Goal: Task Accomplishment & Management: Manage account settings

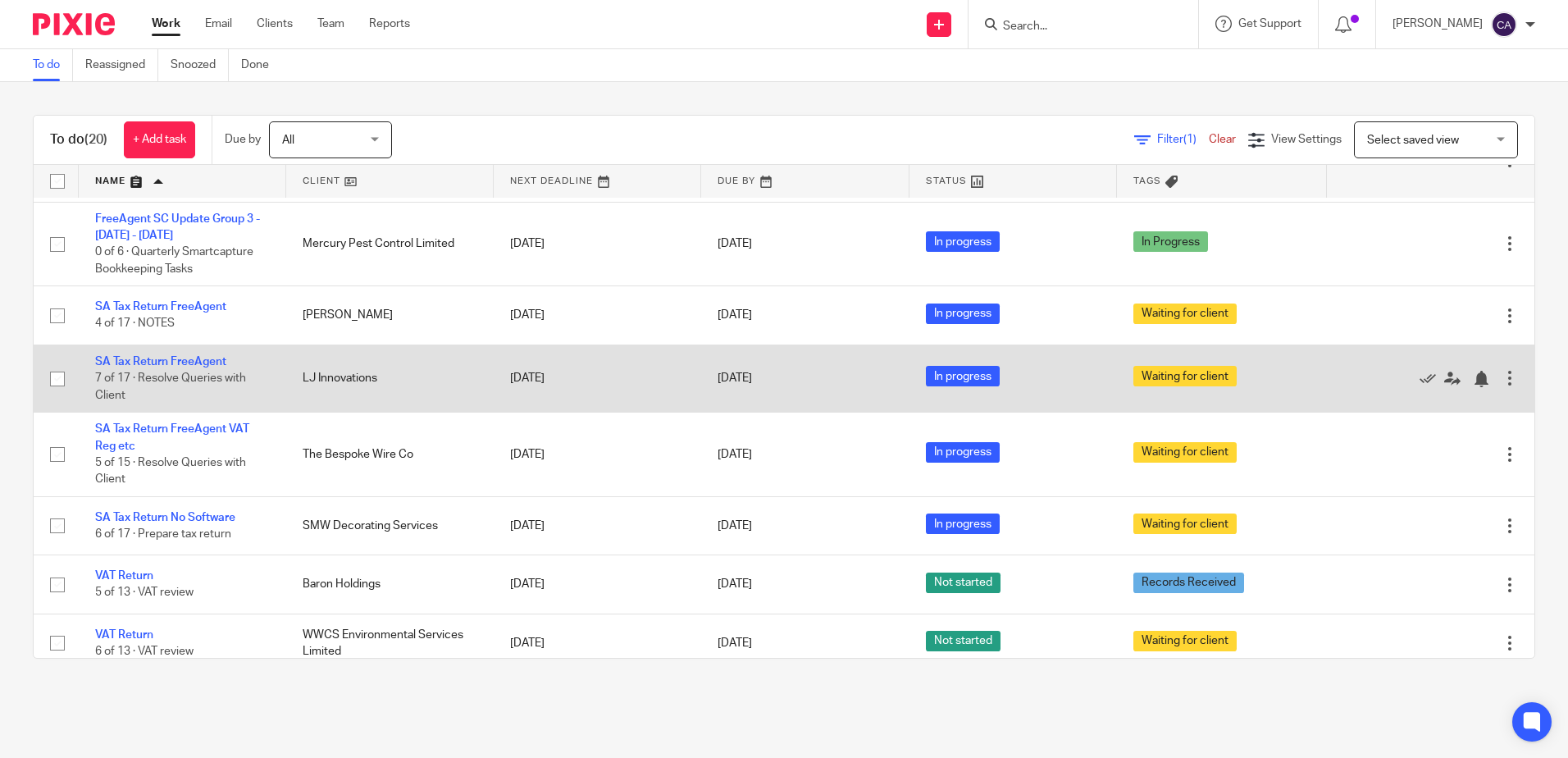
scroll to position [1055, 0]
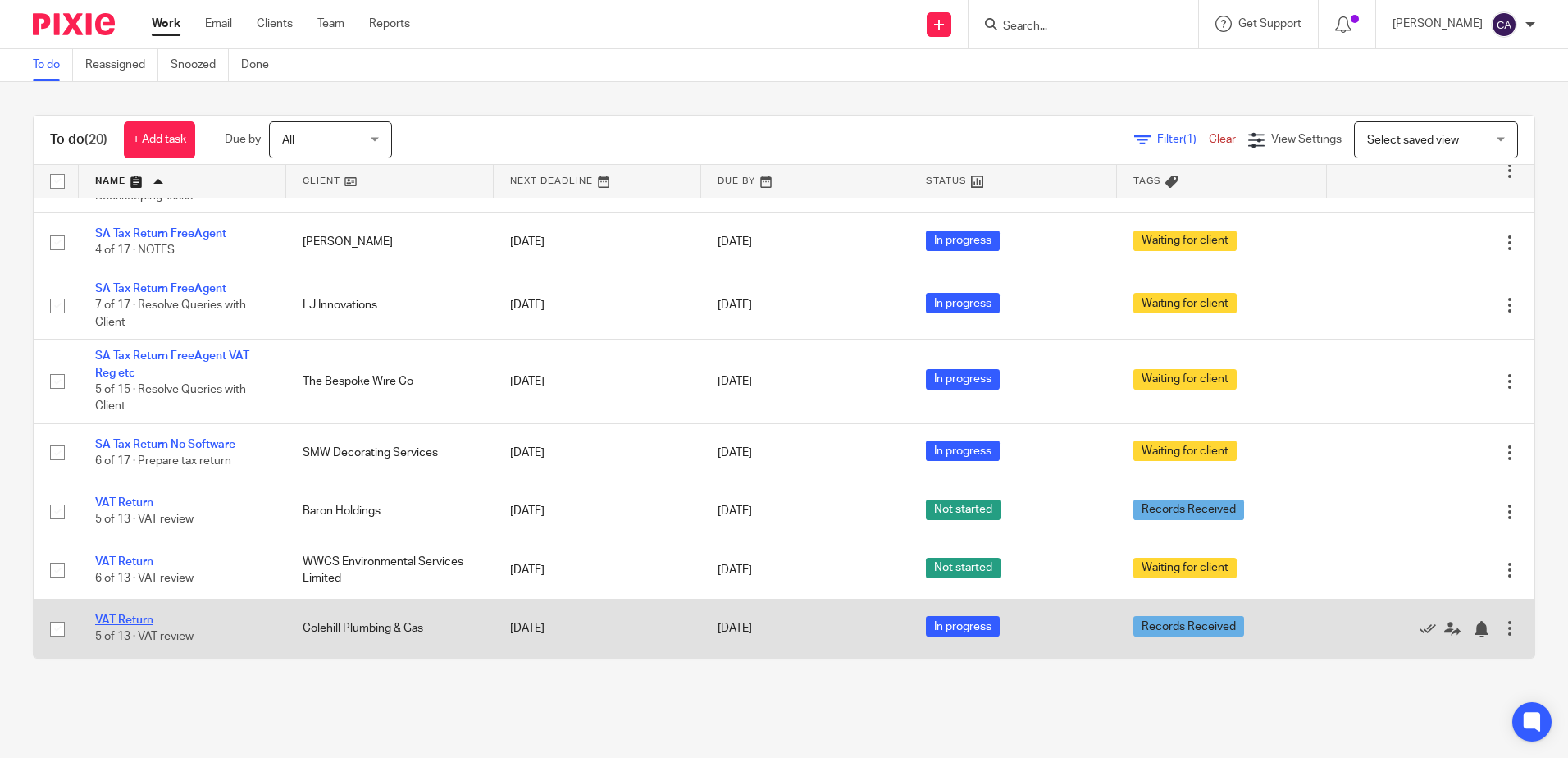
click at [133, 624] on link "VAT Return" at bounding box center [124, 619] width 58 height 11
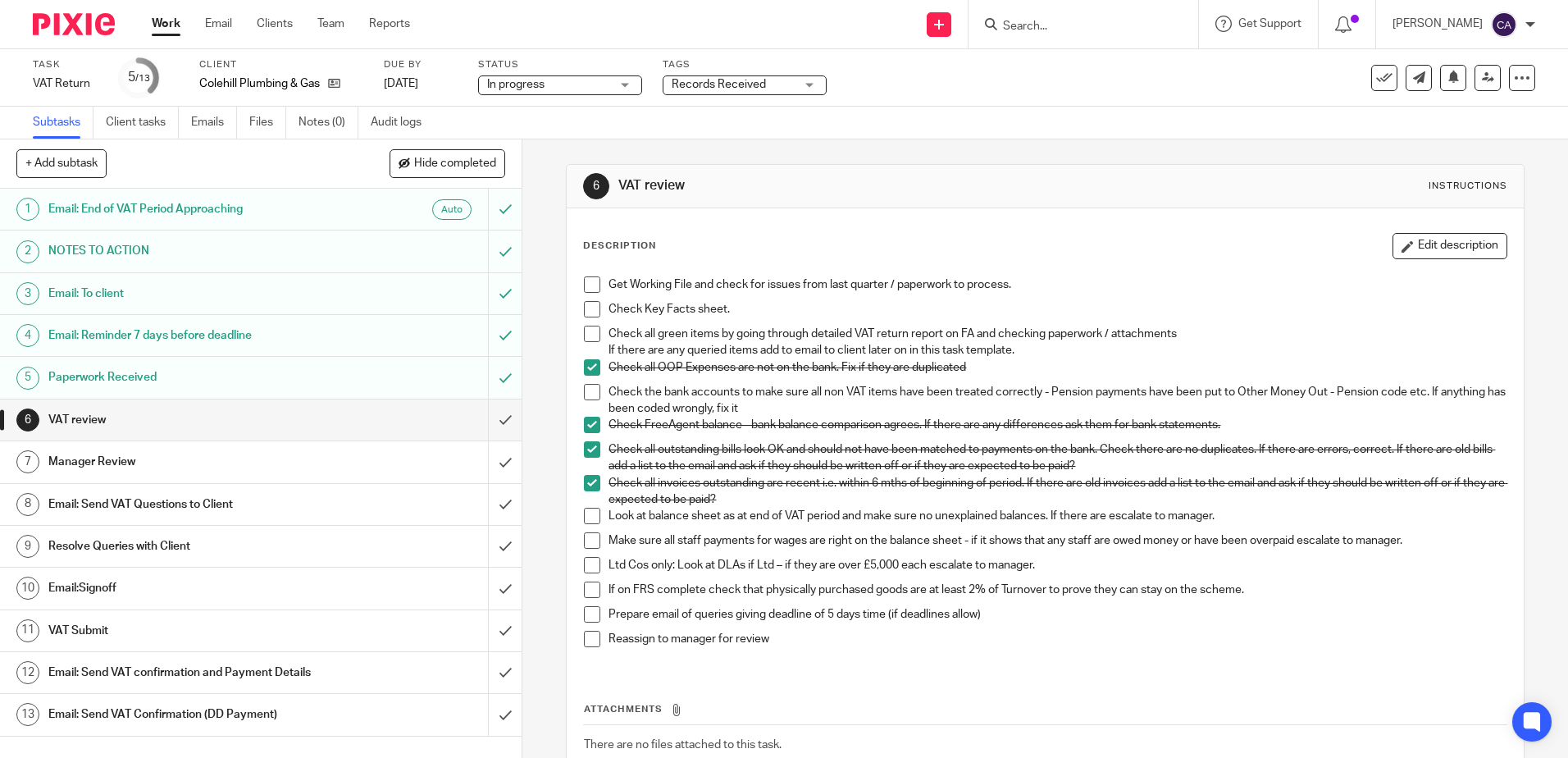
click at [594, 288] on span at bounding box center [592, 284] width 16 height 16
click at [589, 311] on span at bounding box center [592, 309] width 16 height 16
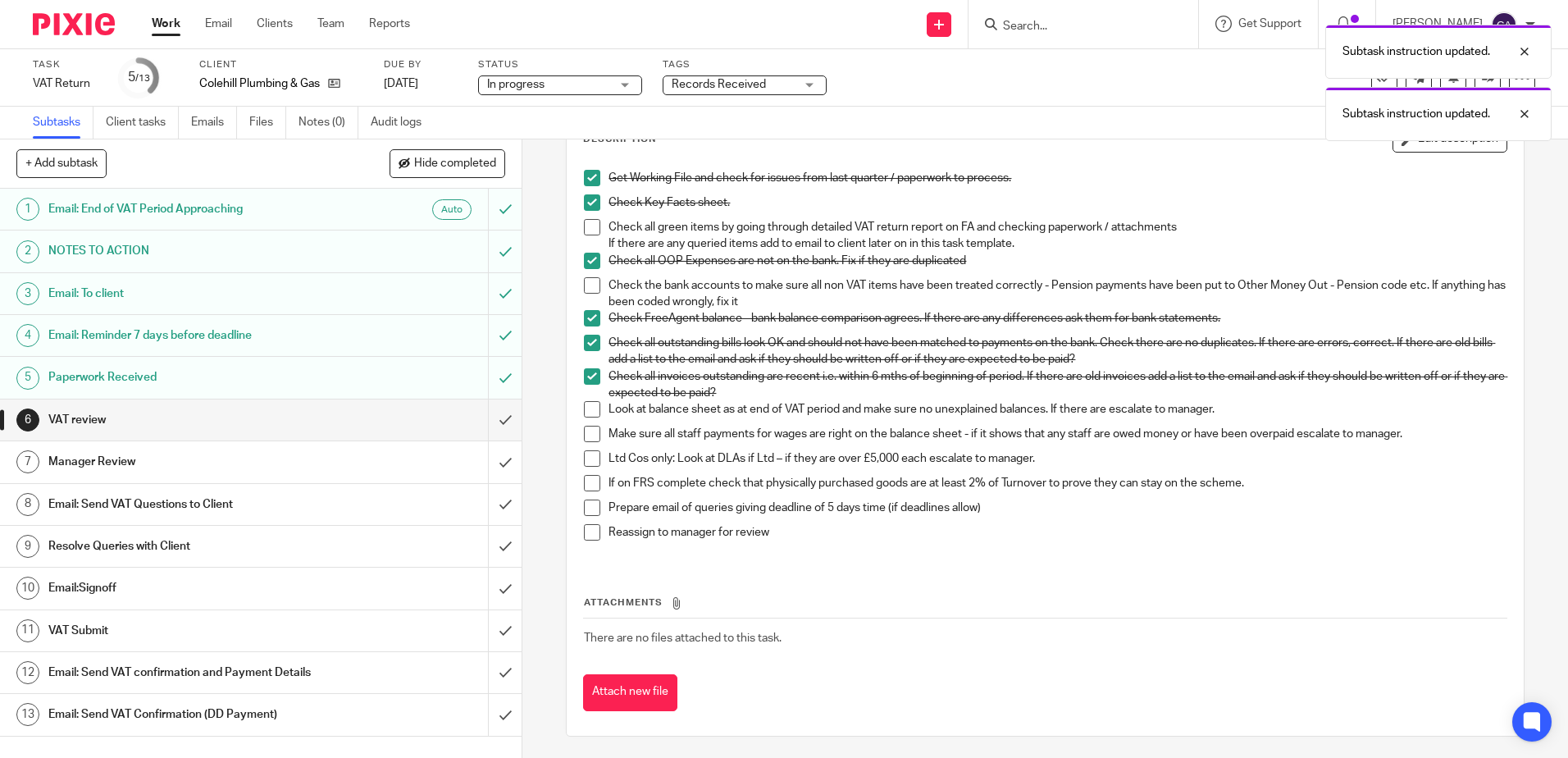
scroll to position [110, 0]
click at [164, 505] on h1 "Email: Send VAT Questions to Client" at bounding box center [190, 504] width 282 height 25
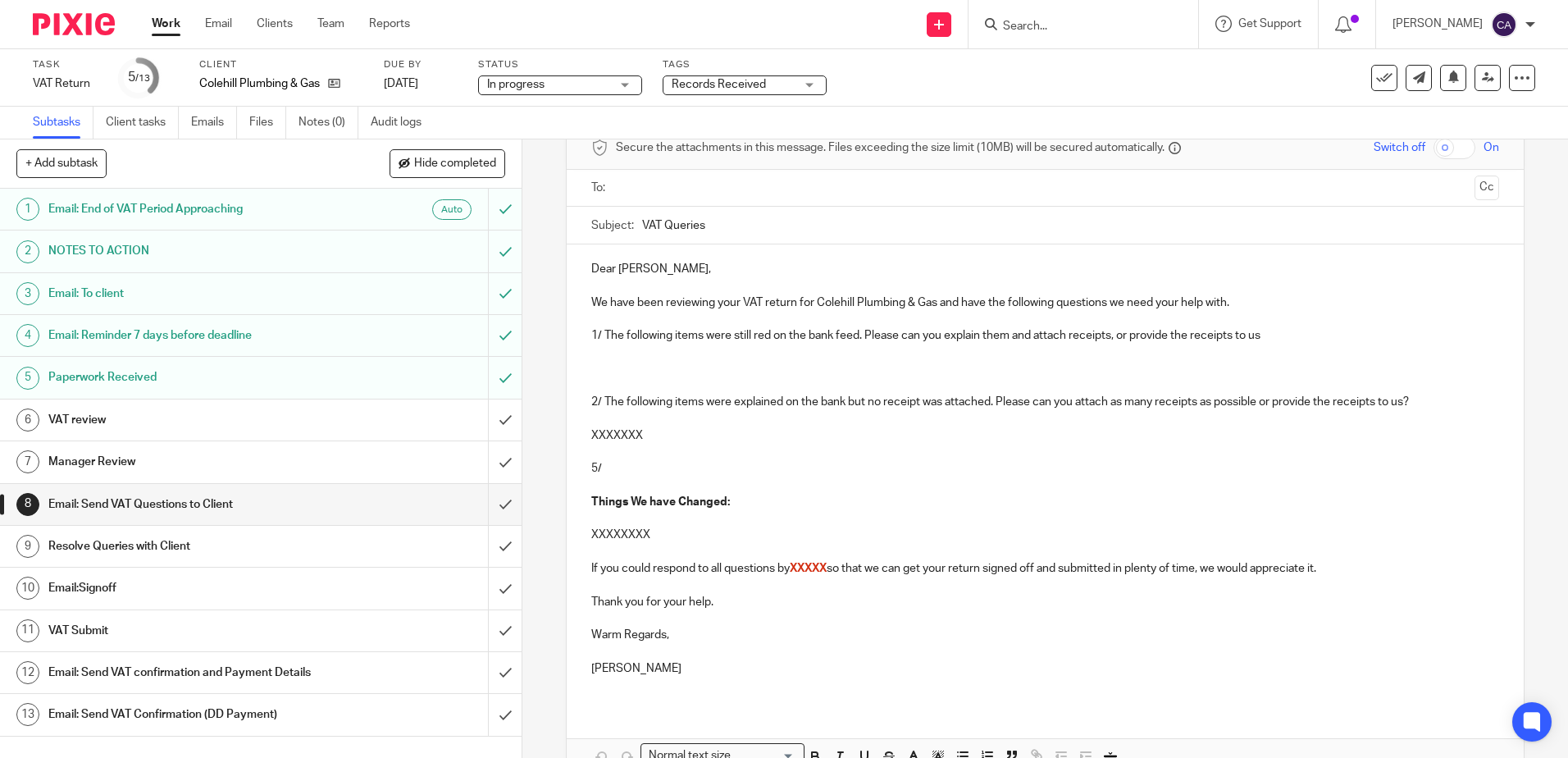
scroll to position [82, 0]
click at [723, 363] on p at bounding box center [1044, 360] width 907 height 33
click at [109, 423] on h1 "VAT review" at bounding box center [190, 419] width 282 height 25
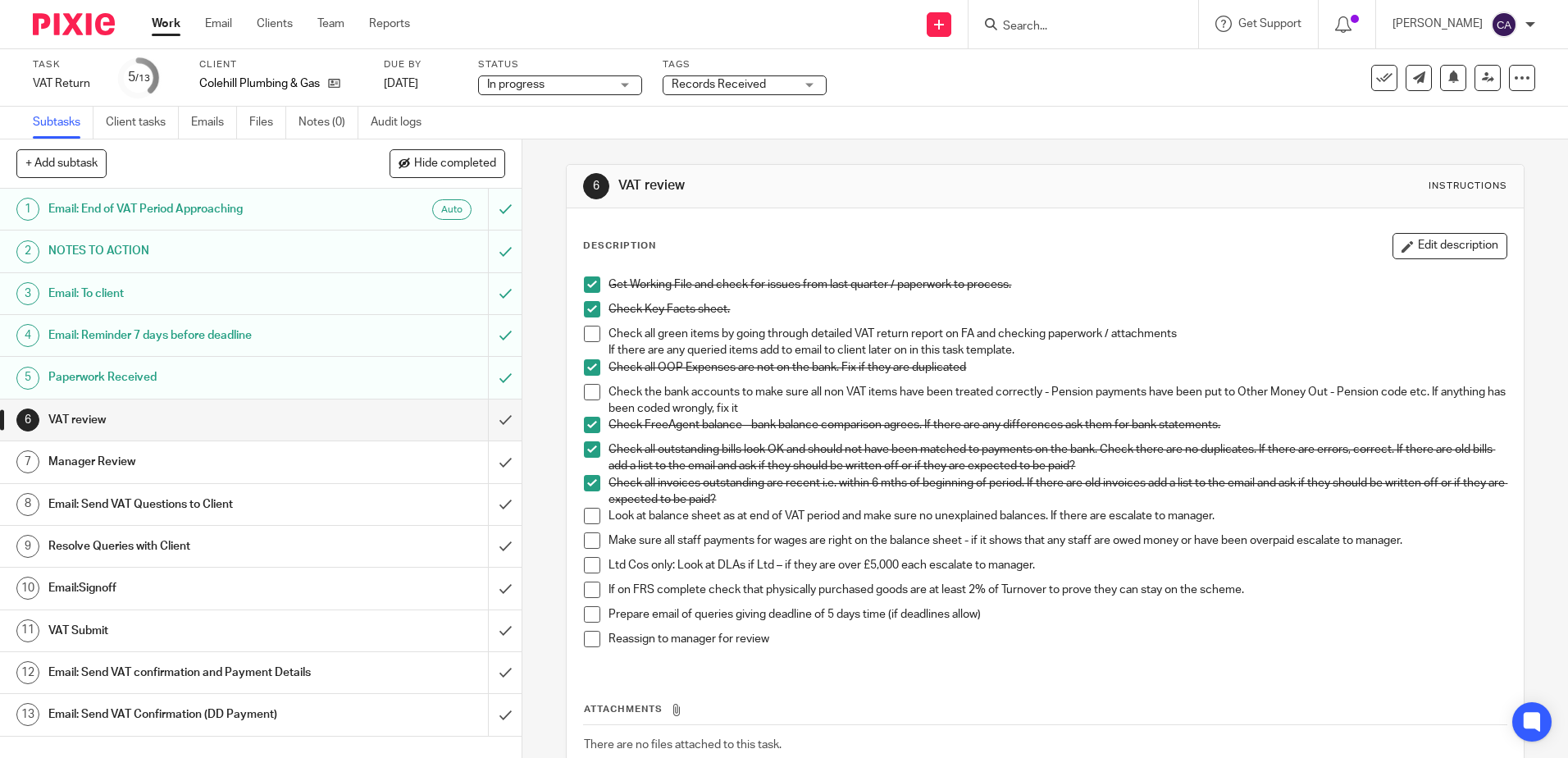
click at [589, 512] on span at bounding box center [592, 515] width 16 height 16
click at [643, 351] on p "If there are any queried items add to email to client later on in this task tem…" at bounding box center [1056, 350] width 897 height 16
click at [645, 396] on p "Check the bank accounts to make sure all non VAT items have been treated correc…" at bounding box center [1056, 400] width 897 height 33
click at [599, 544] on li "Make sure all staff payments for wages are right on the balance sheet - if it s…" at bounding box center [1045, 544] width 922 height 25
click at [587, 543] on span at bounding box center [592, 540] width 16 height 16
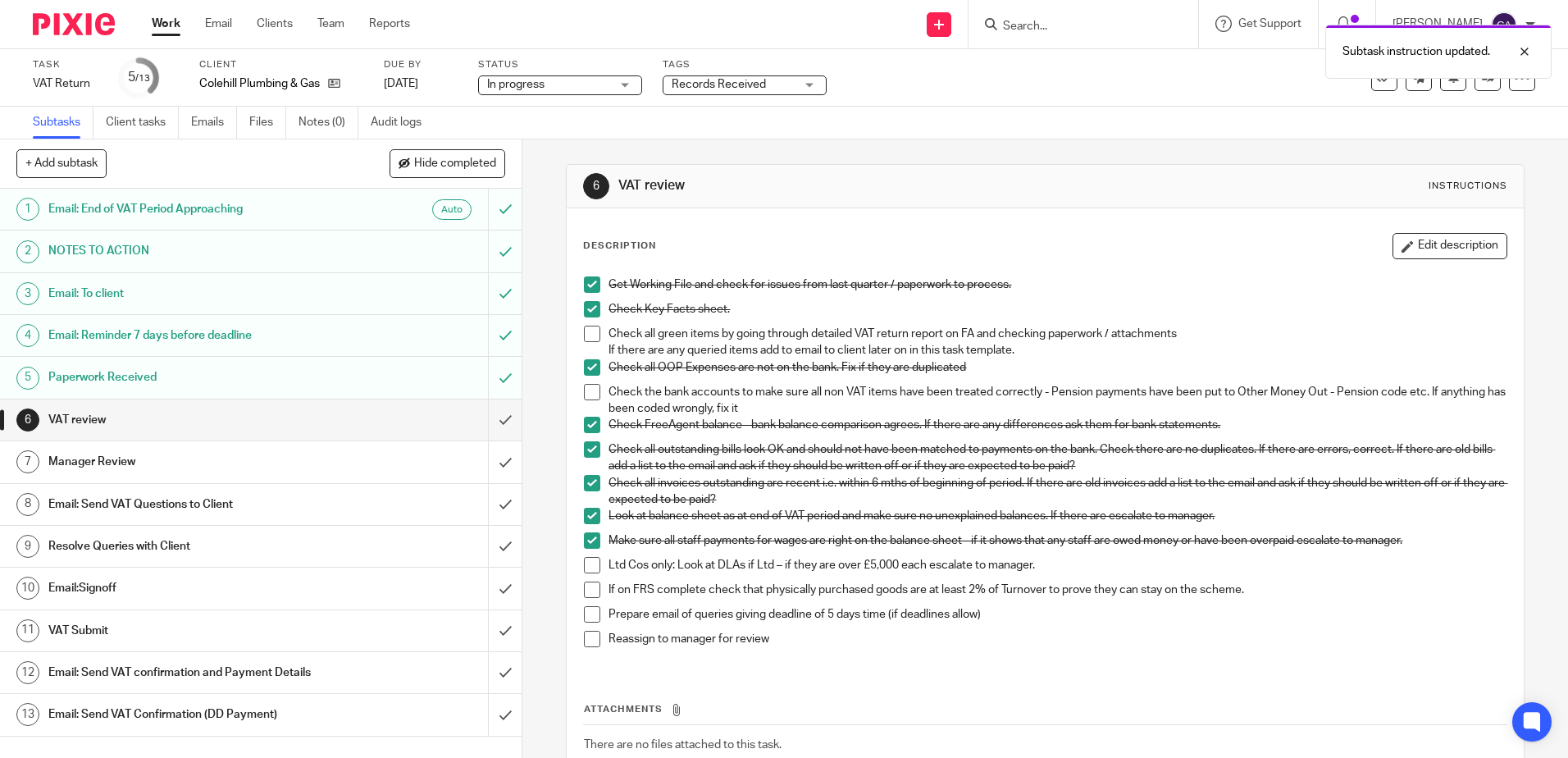
click at [591, 335] on span at bounding box center [592, 334] width 16 height 16
click at [591, 388] on span at bounding box center [592, 392] width 16 height 16
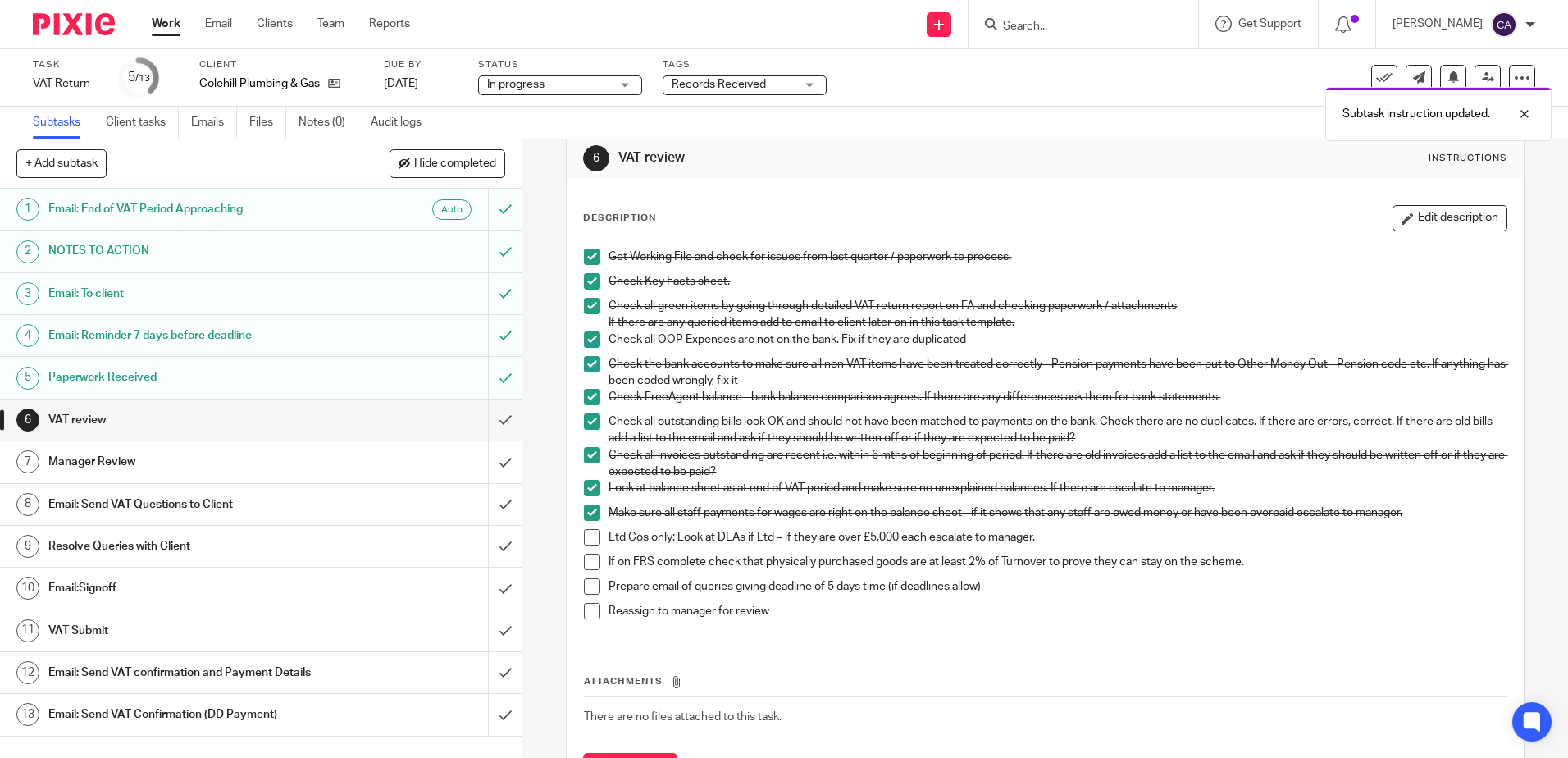
scroll to position [110, 0]
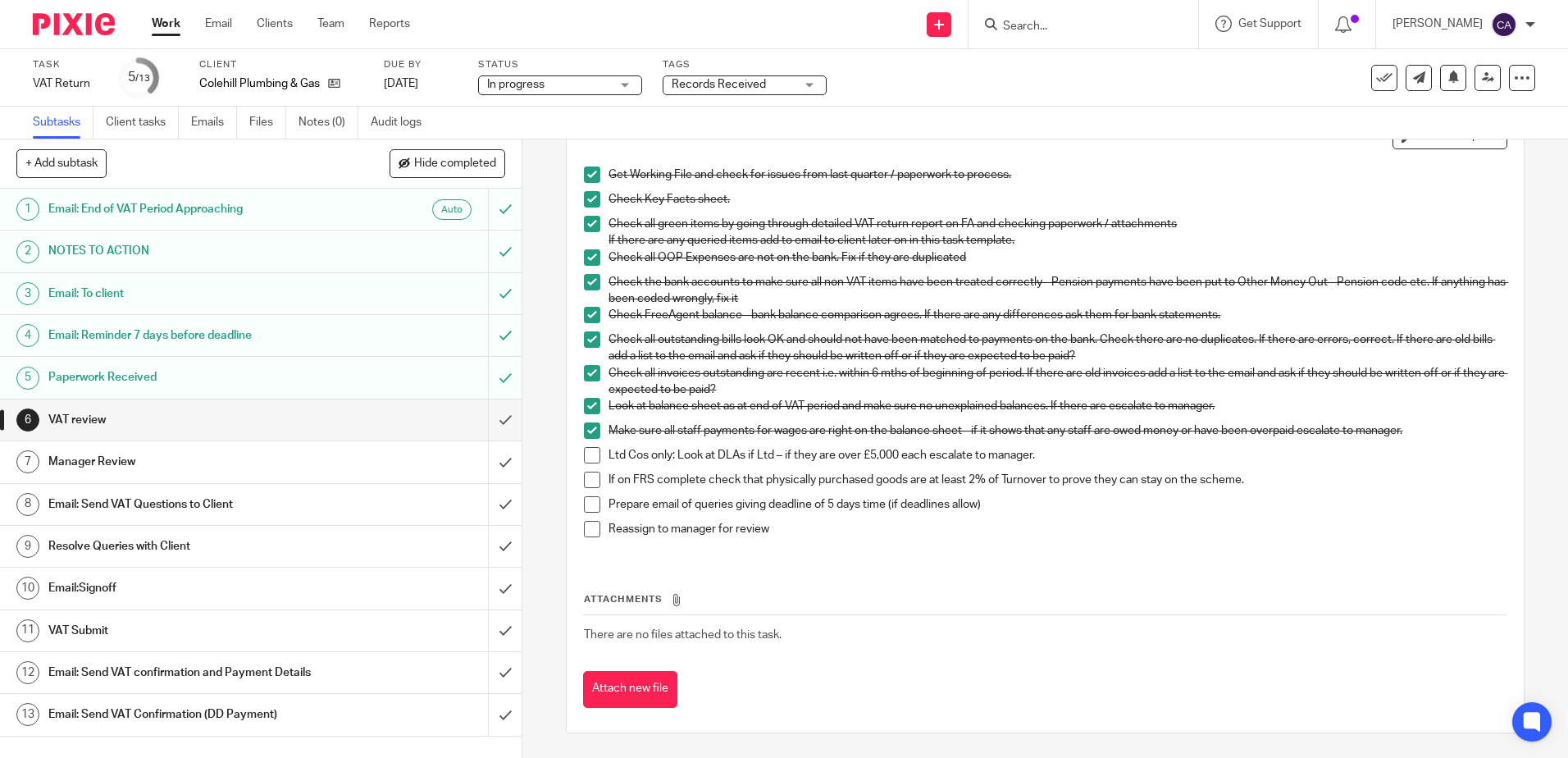
click at [754, 90] on span "Records Received" at bounding box center [719, 84] width 94 height 11
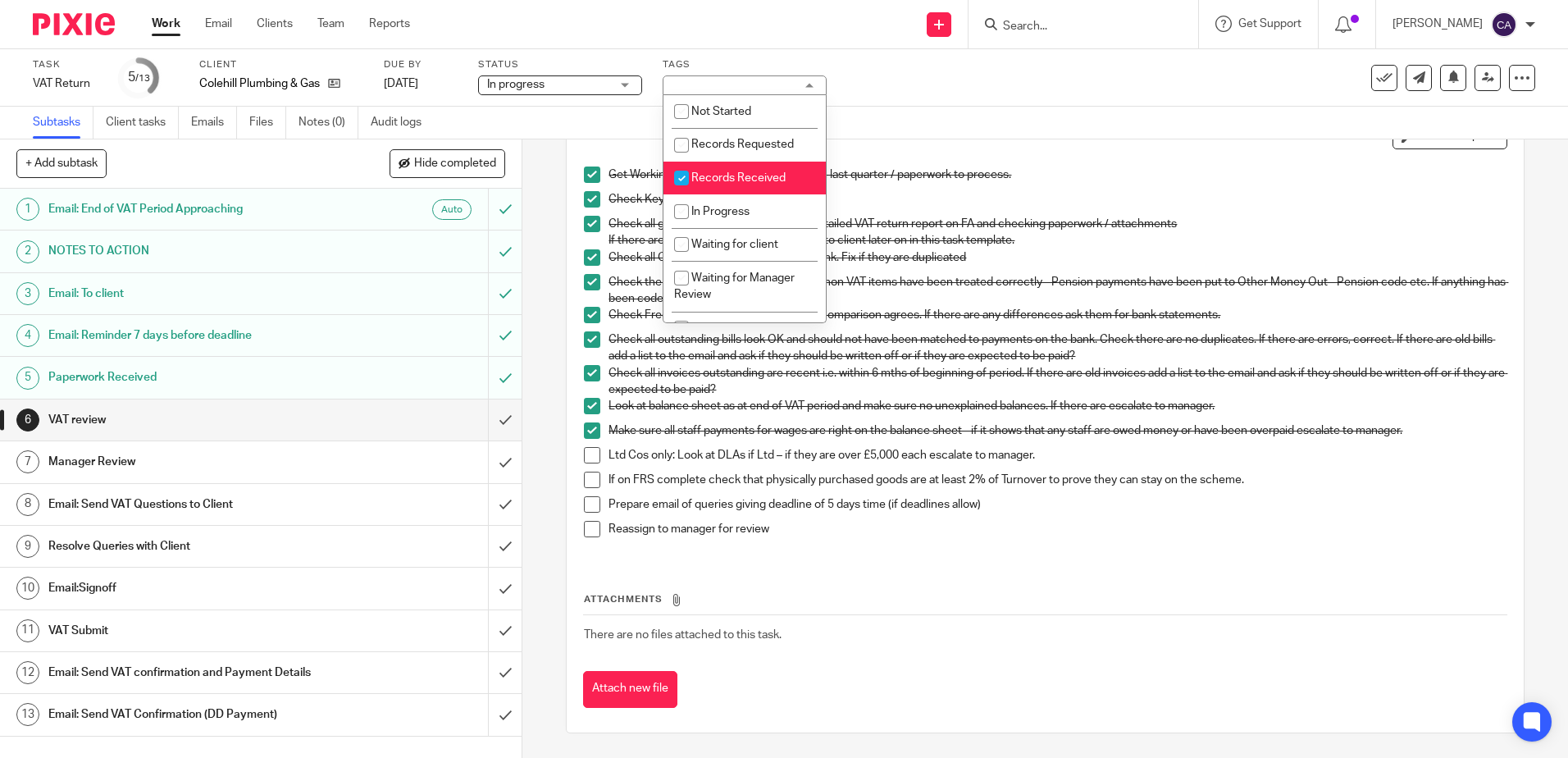
click at [730, 175] on span "Records Received" at bounding box center [738, 177] width 94 height 11
checkbox input "false"
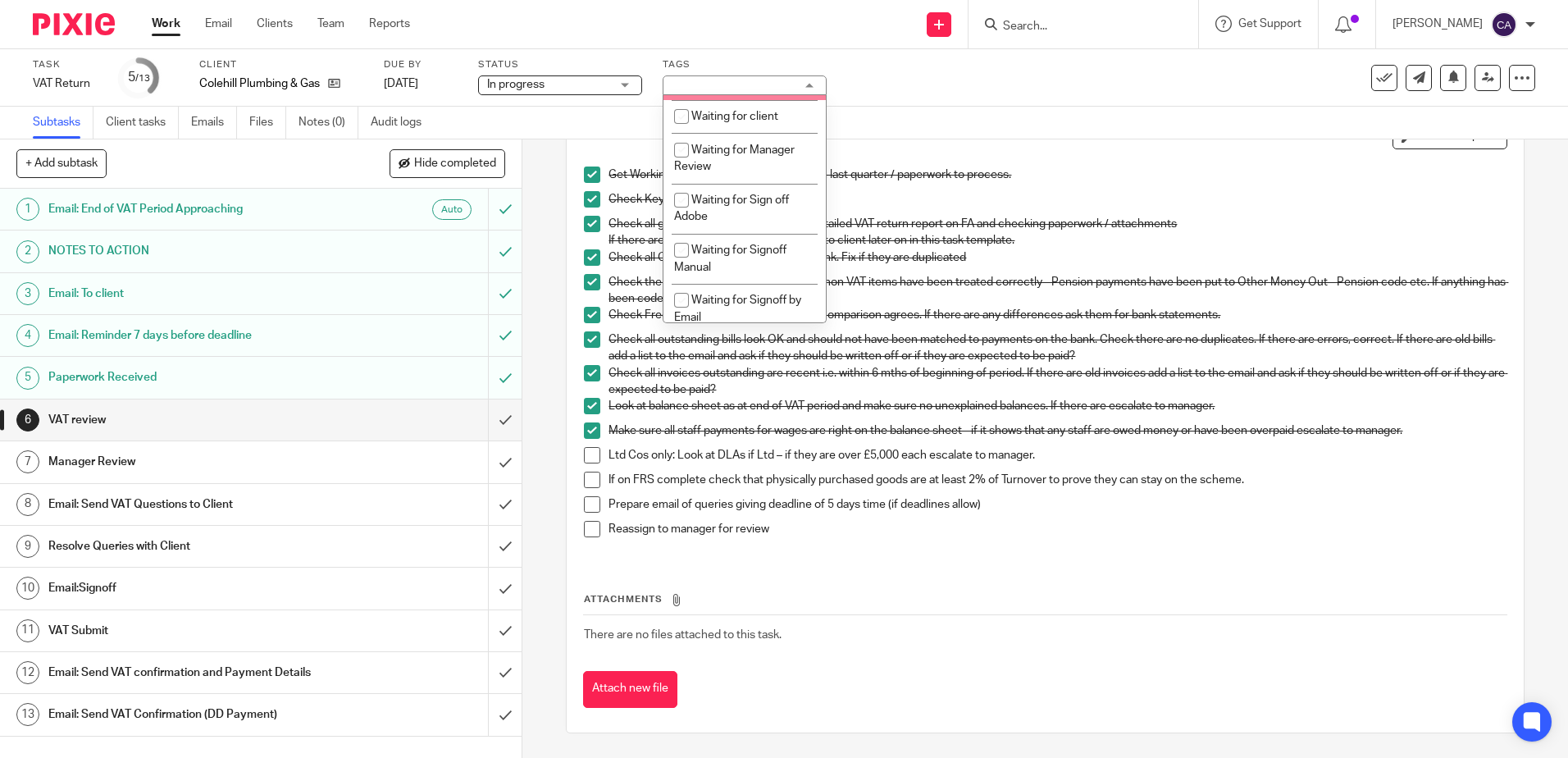
scroll to position [164, 0]
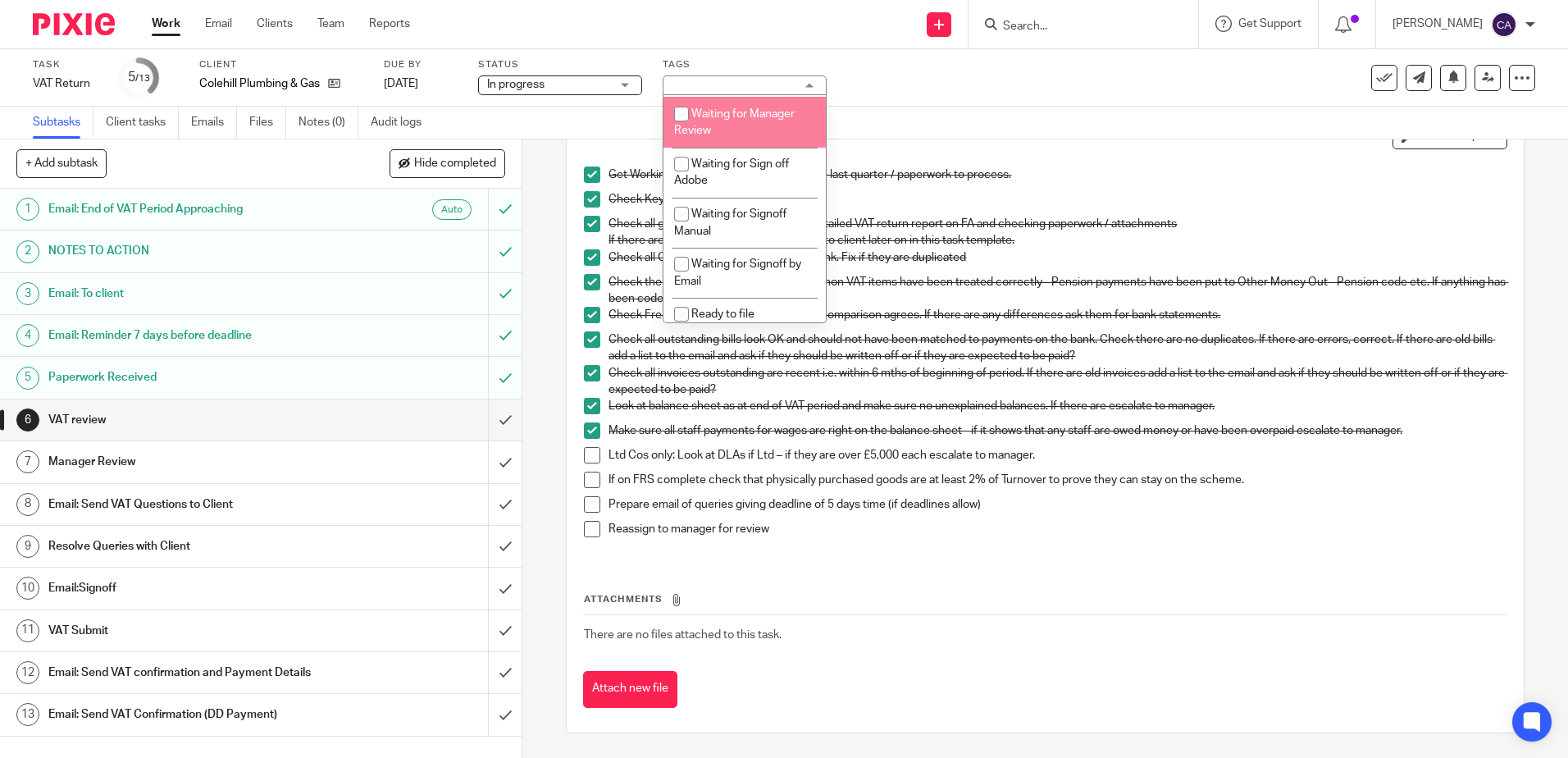
click at [730, 133] on li "Waiting for Manager Review" at bounding box center [745, 121] width 163 height 50
checkbox input "true"
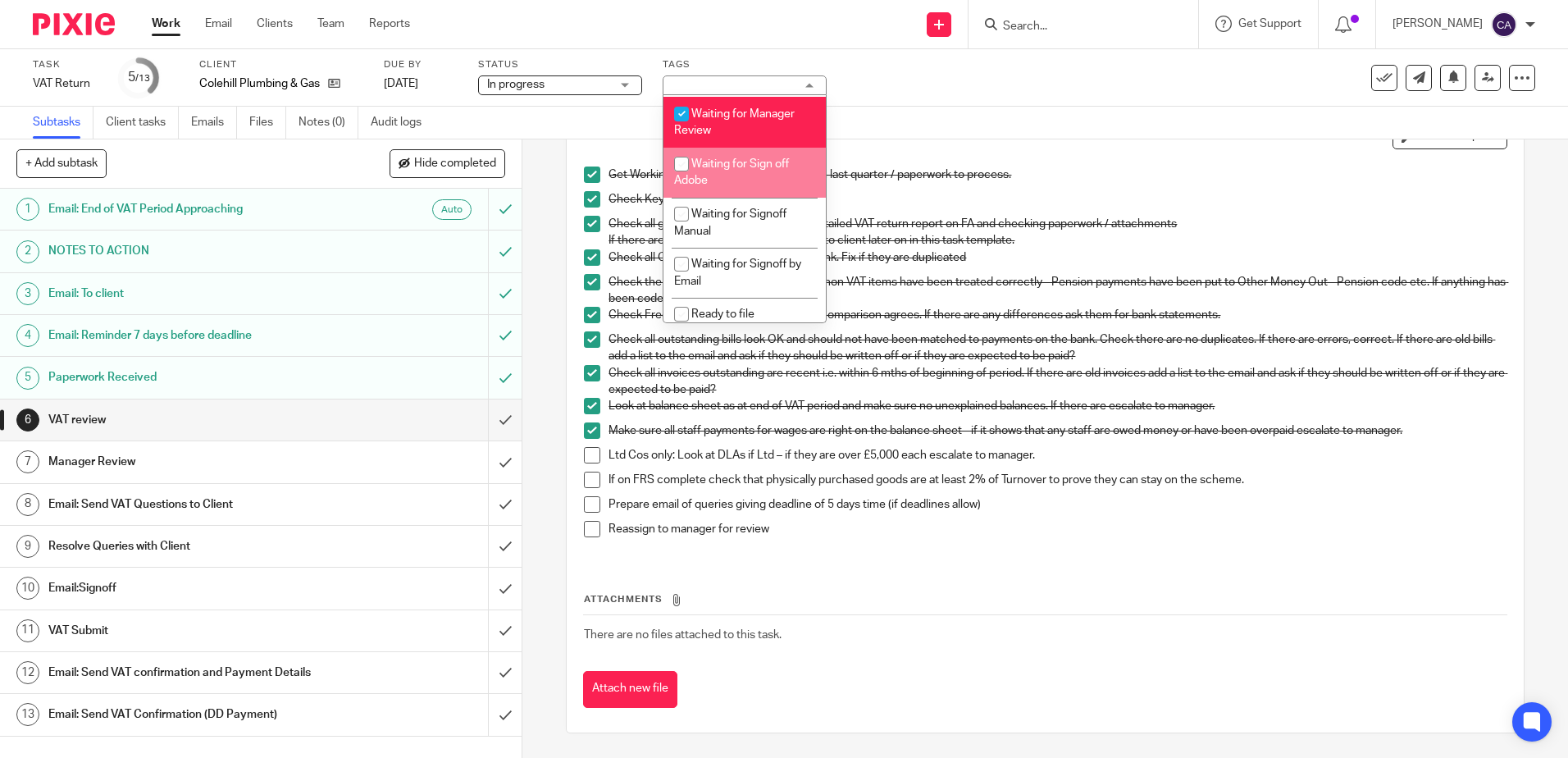
click at [1089, 393] on p "Check all invoices outstanding are recent i.e. within 6 mths of beginning of pe…" at bounding box center [1056, 382] width 897 height 33
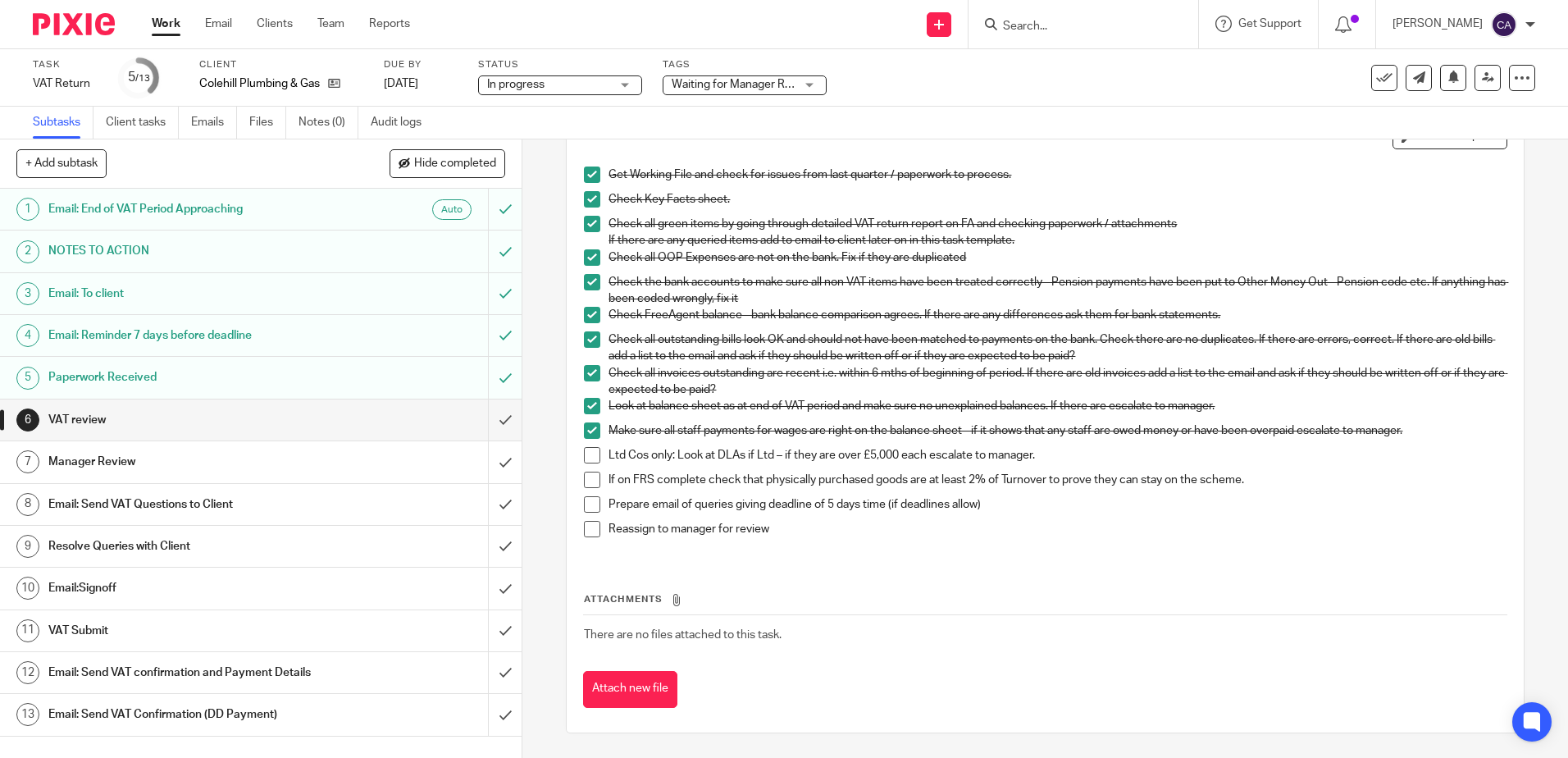
click at [760, 201] on p "Check Key Facts sheet." at bounding box center [1056, 198] width 897 height 16
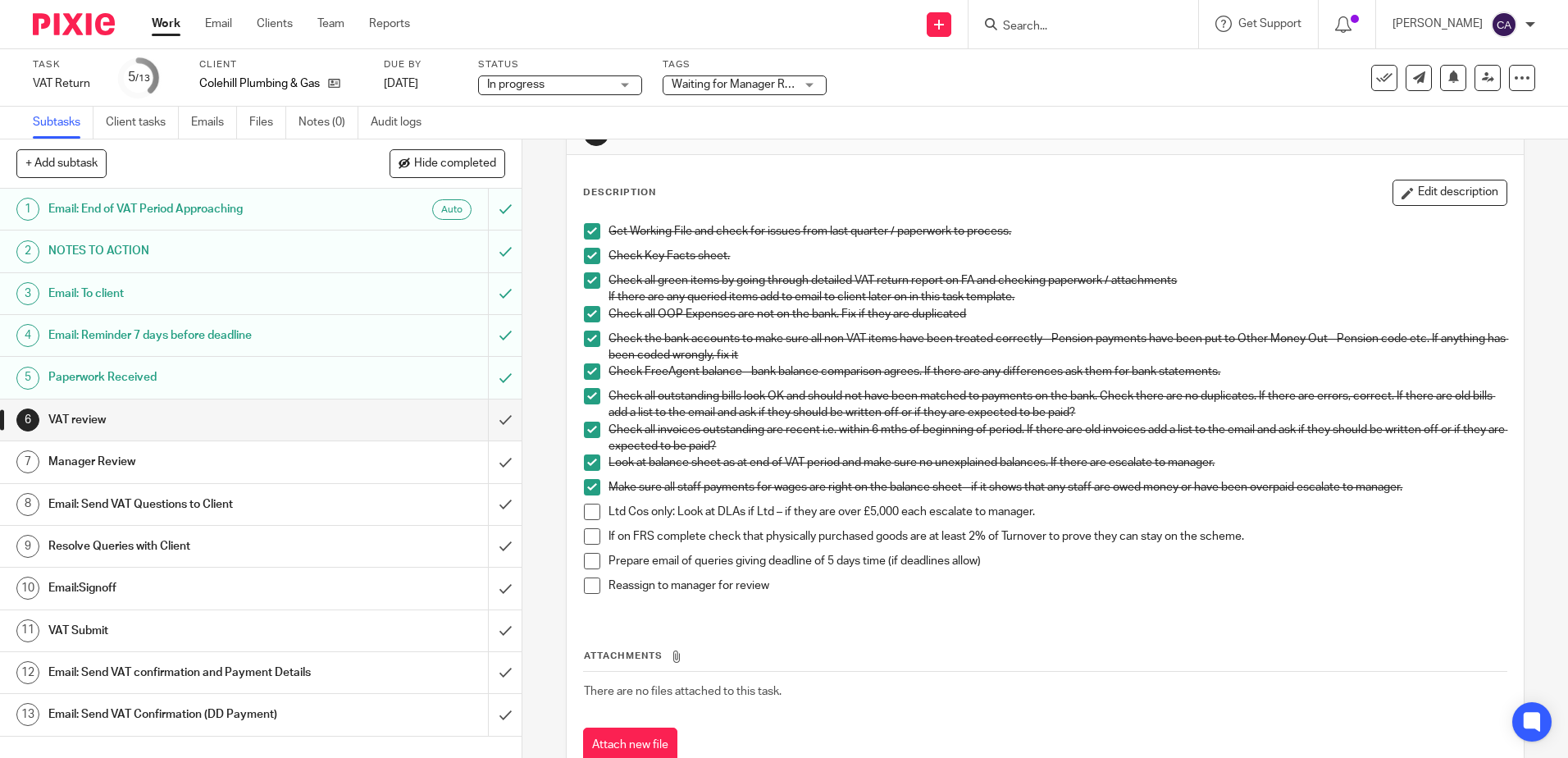
scroll to position [0, 0]
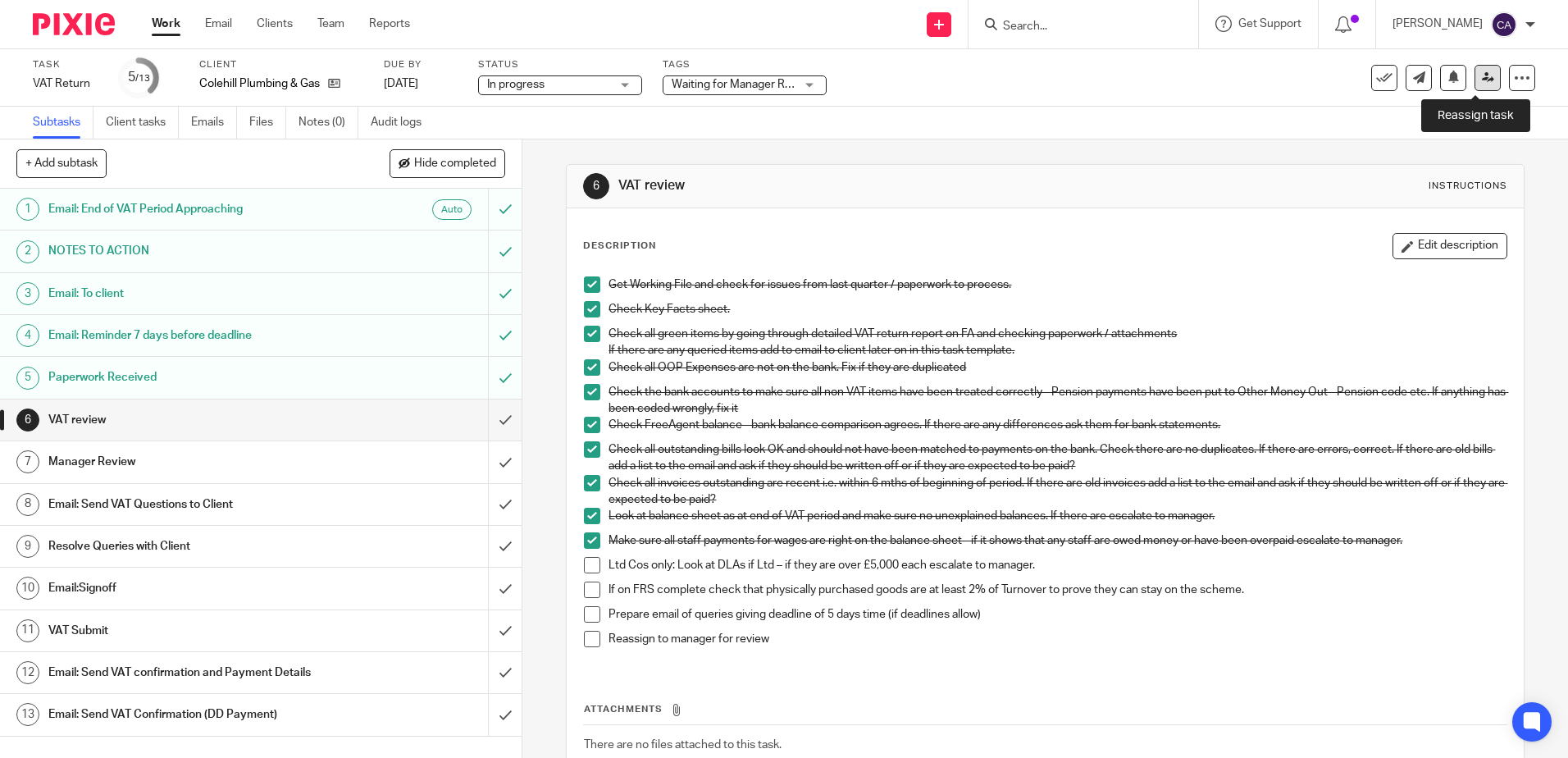
click at [1482, 79] on icon at bounding box center [1488, 77] width 12 height 12
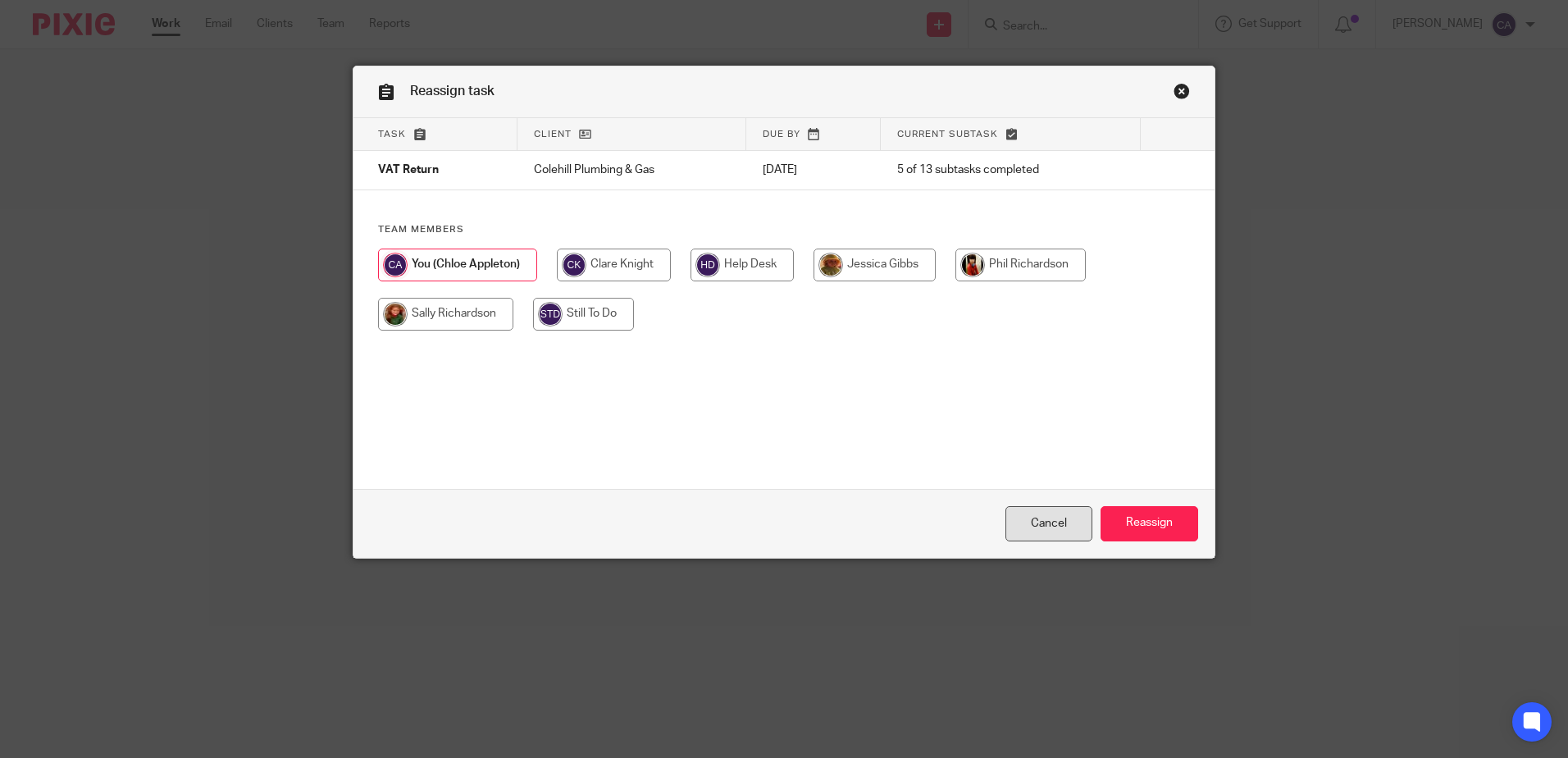
click at [1038, 514] on link "Cancel" at bounding box center [1049, 524] width 87 height 35
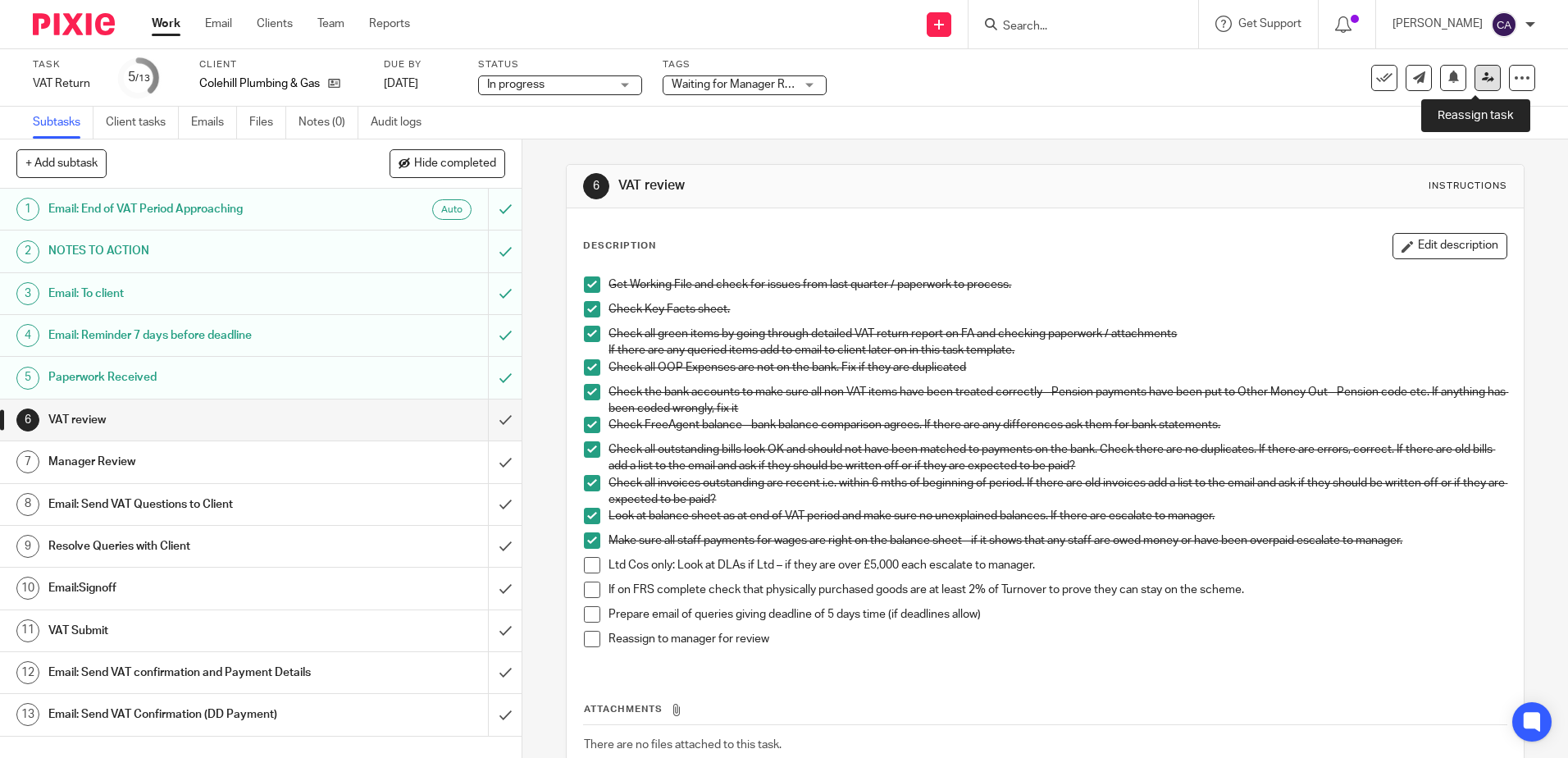
click at [1482, 80] on icon at bounding box center [1488, 77] width 12 height 12
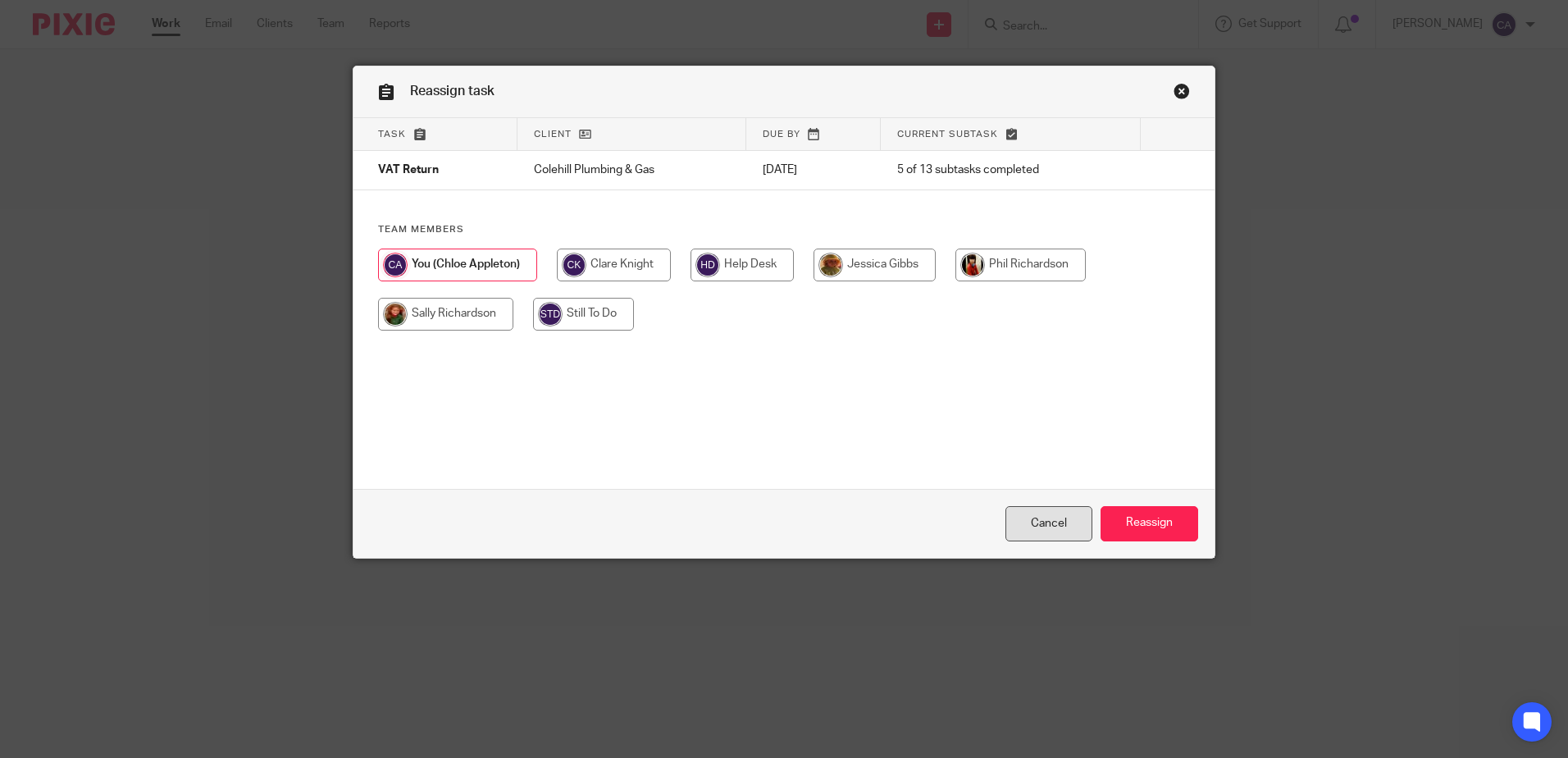
click at [1011, 531] on link "Cancel" at bounding box center [1049, 524] width 87 height 35
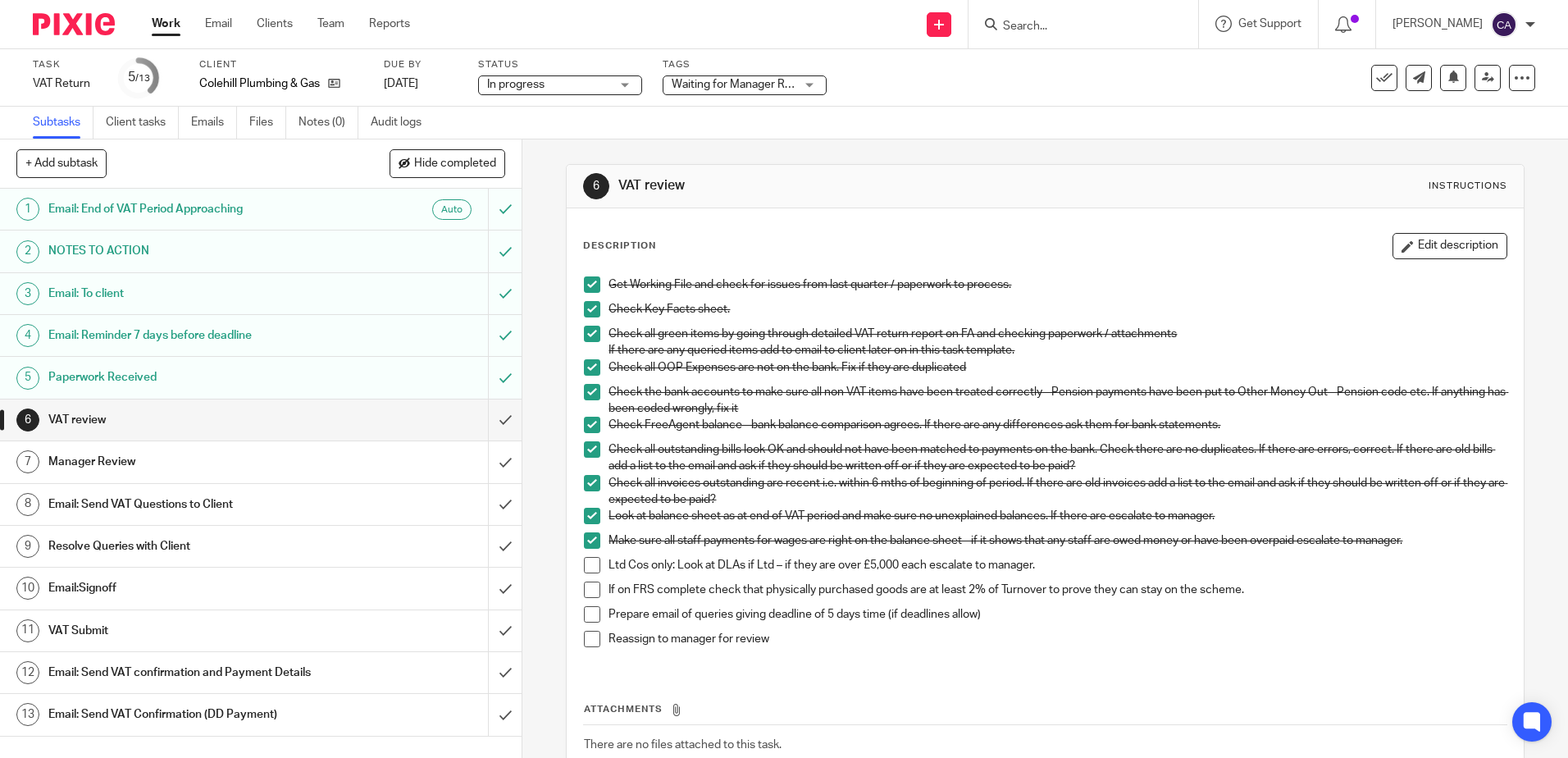
click at [165, 36] on div "Work Email Clients Team Reports Work Email Clients Team Reports Settings" at bounding box center [285, 24] width 299 height 49
click at [160, 21] on link "Work" at bounding box center [166, 23] width 29 height 16
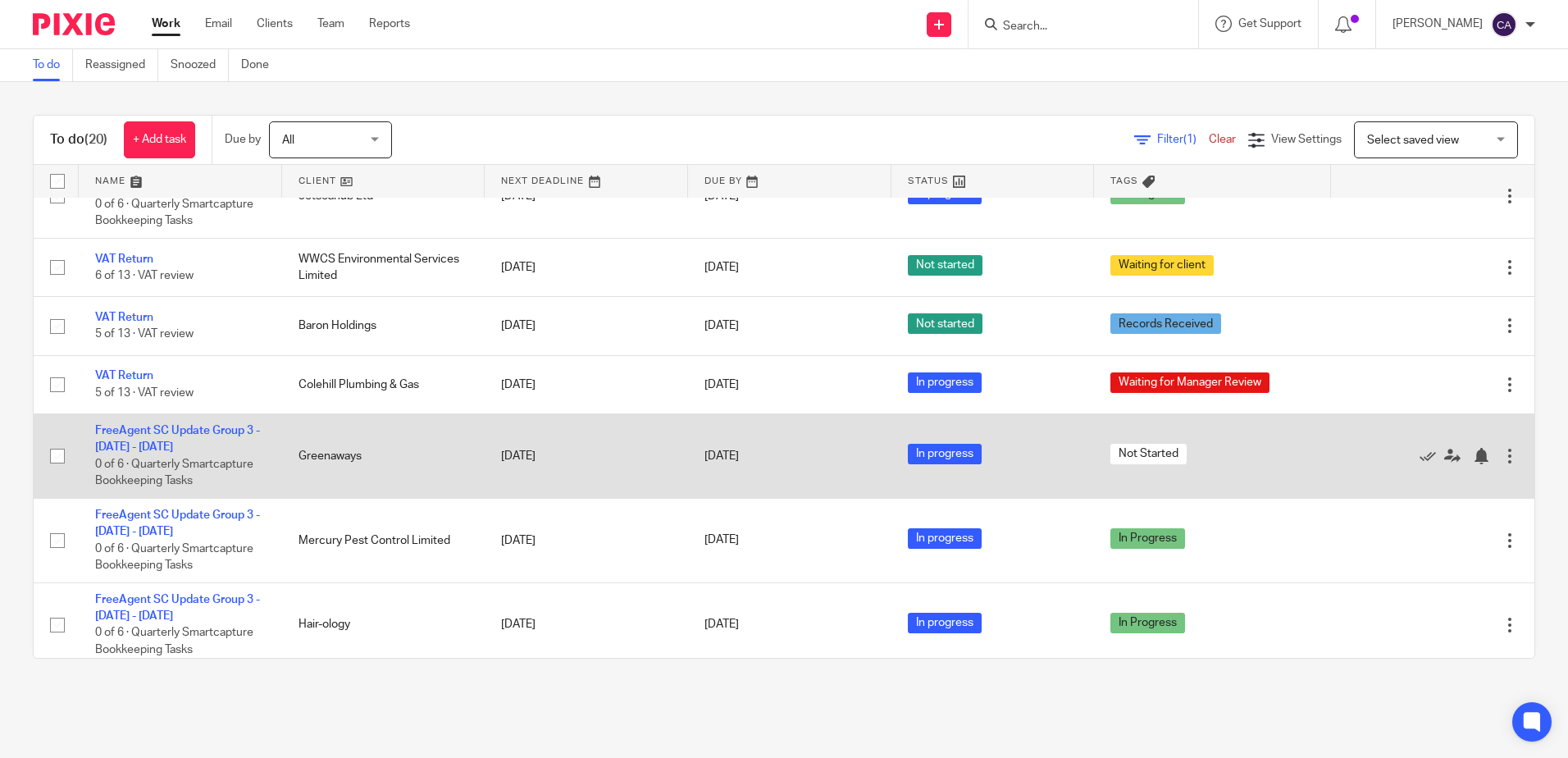
scroll to position [317, 0]
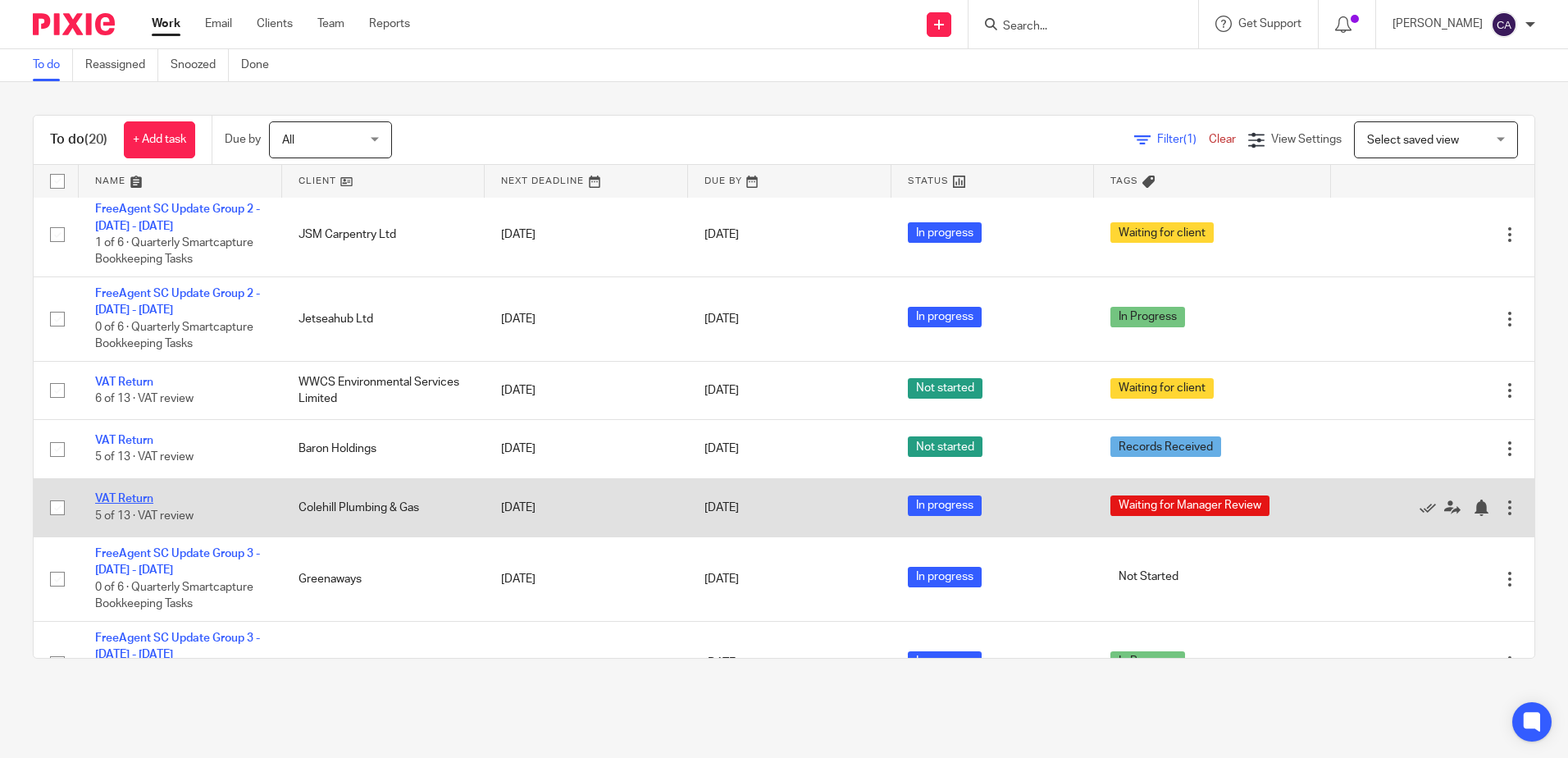
click at [128, 494] on link "VAT Return" at bounding box center [124, 498] width 58 height 11
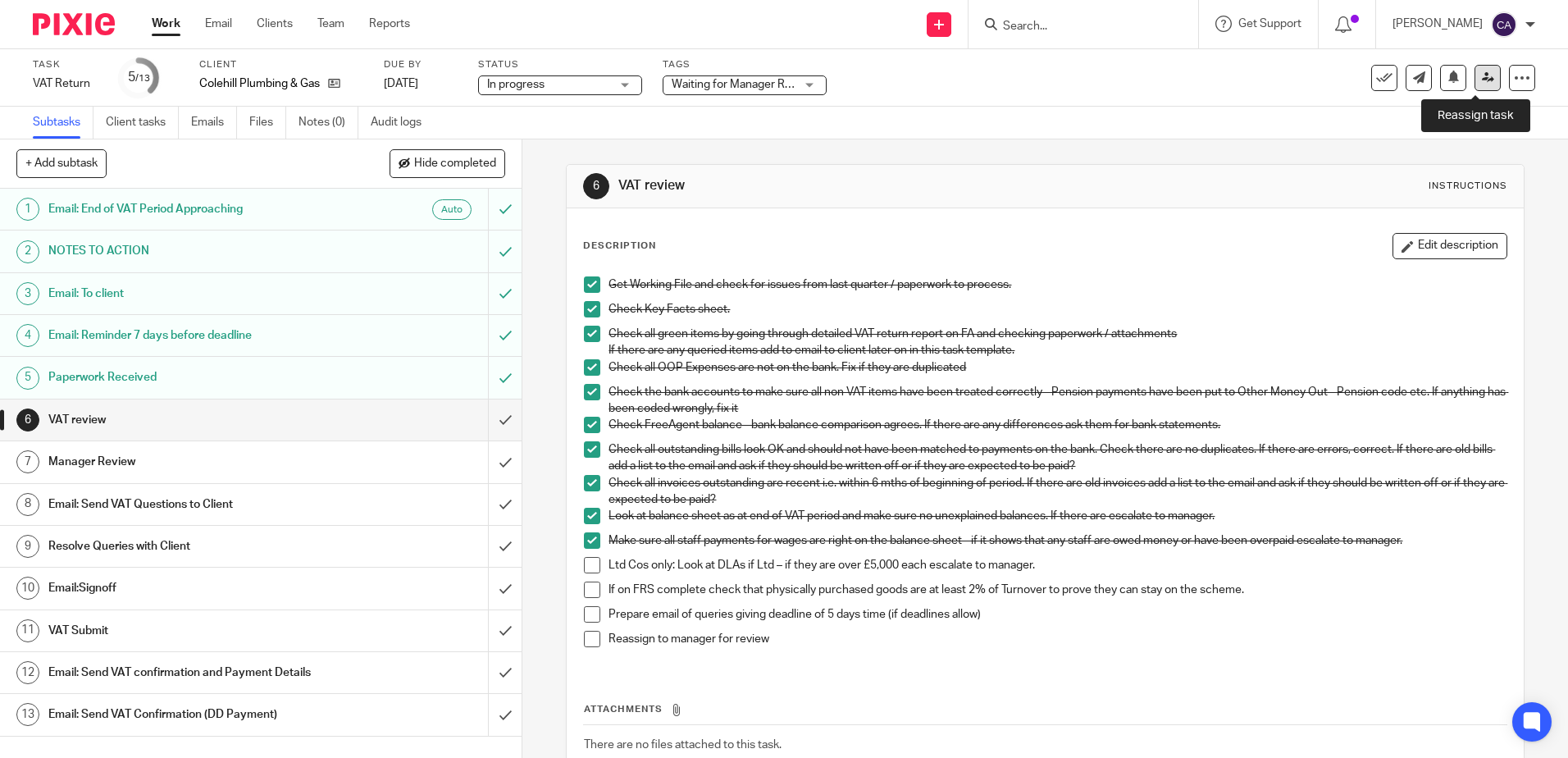
click at [1482, 82] on icon at bounding box center [1488, 77] width 12 height 12
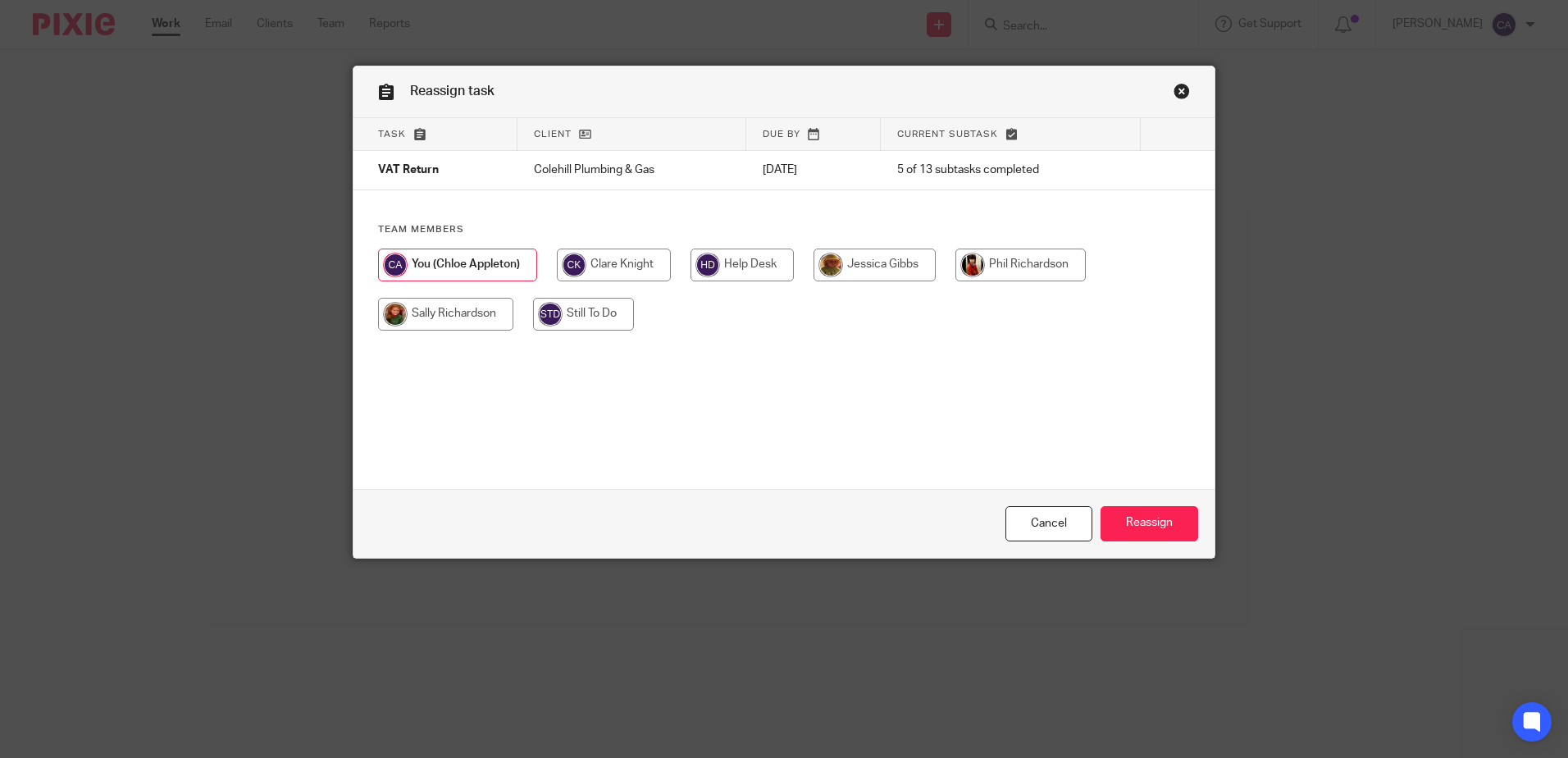
click at [434, 314] on input "radio" at bounding box center [446, 314] width 135 height 33
radio input "true"
click at [1143, 518] on input "Reassign" at bounding box center [1150, 524] width 98 height 35
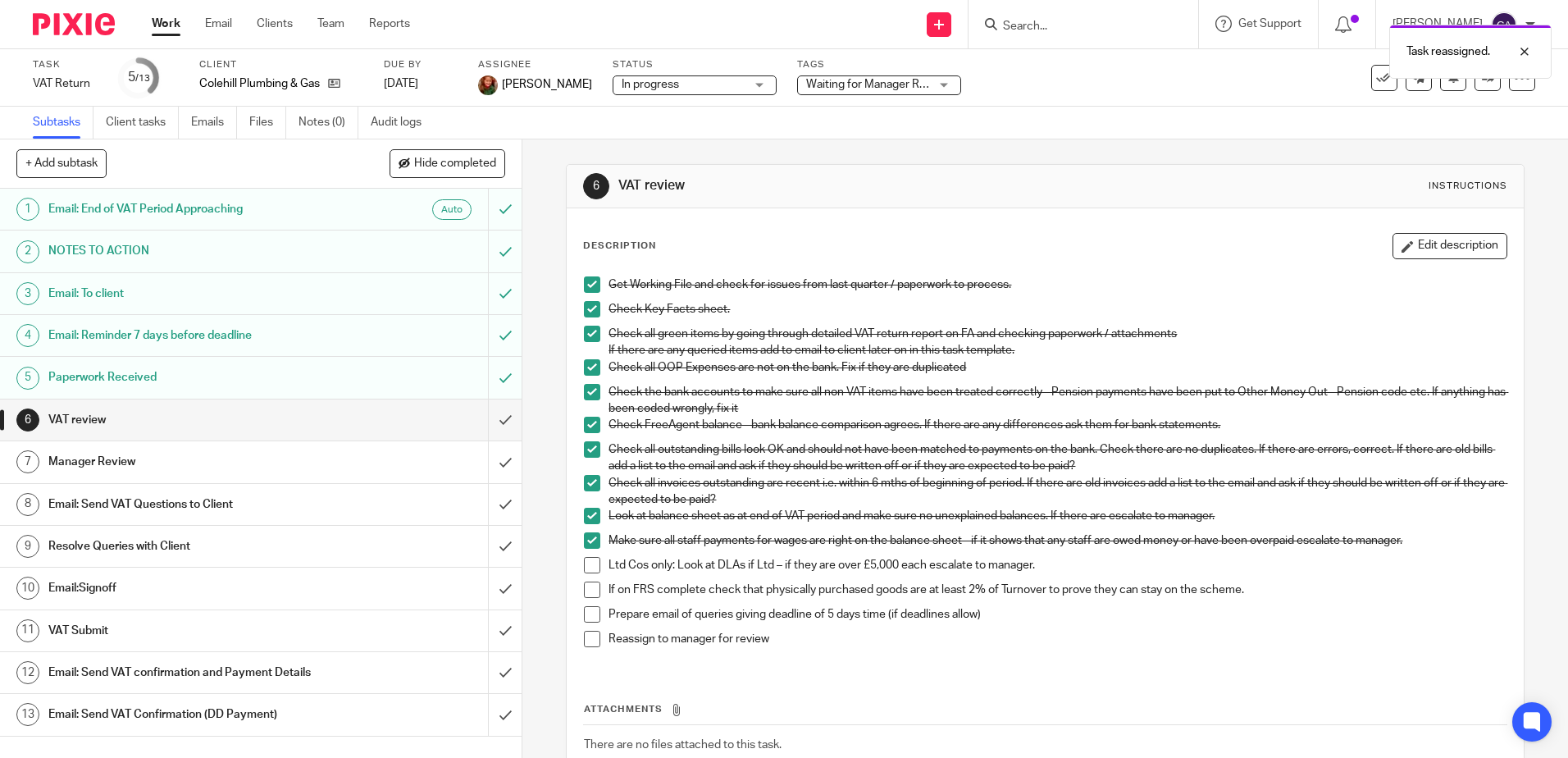
click at [153, 24] on link "Work" at bounding box center [166, 23] width 29 height 16
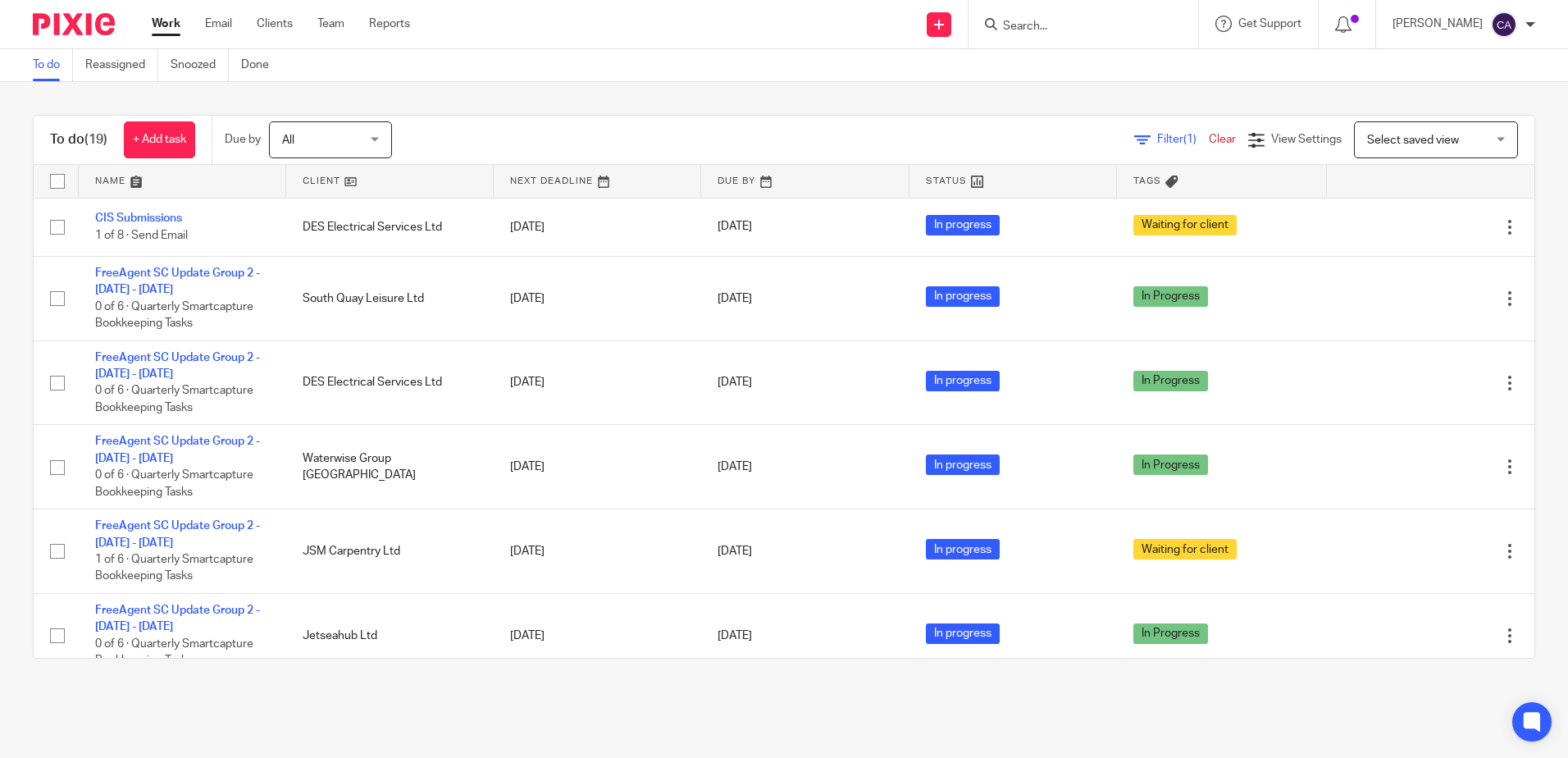
drag, startPoint x: 618, startPoint y: 127, endPoint x: 606, endPoint y: 134, distance: 13.9
click at [616, 127] on div "Filter (1) Clear View Settings View Settings (1) Filters Clear Save Manage save…" at bounding box center [978, 139] width 1114 height 37
